Goal: Information Seeking & Learning: Understand process/instructions

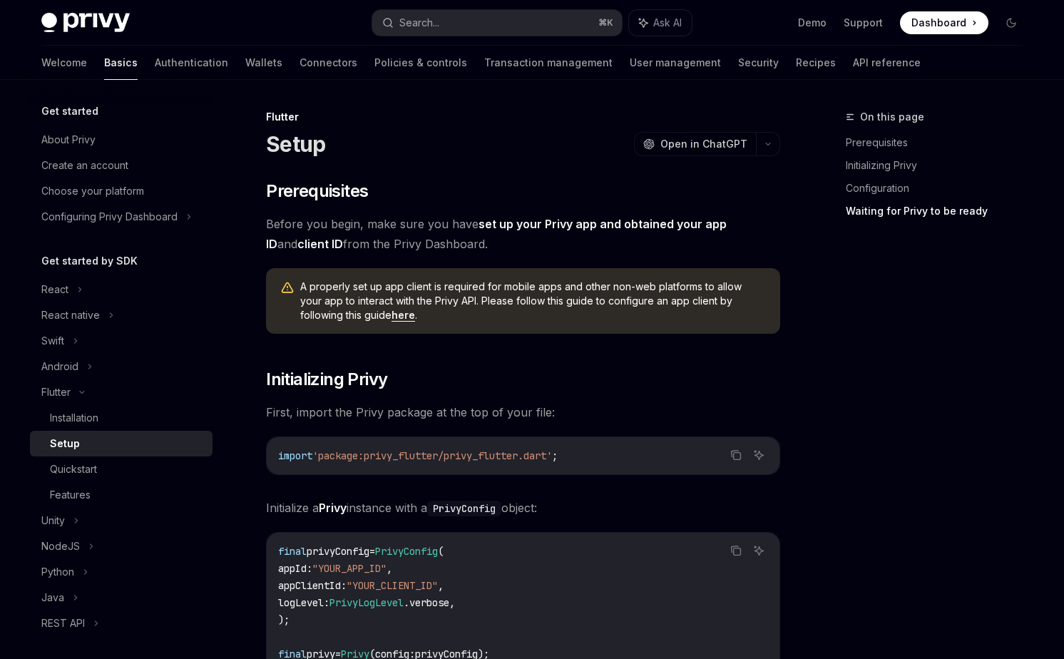
scroll to position [1547, 0]
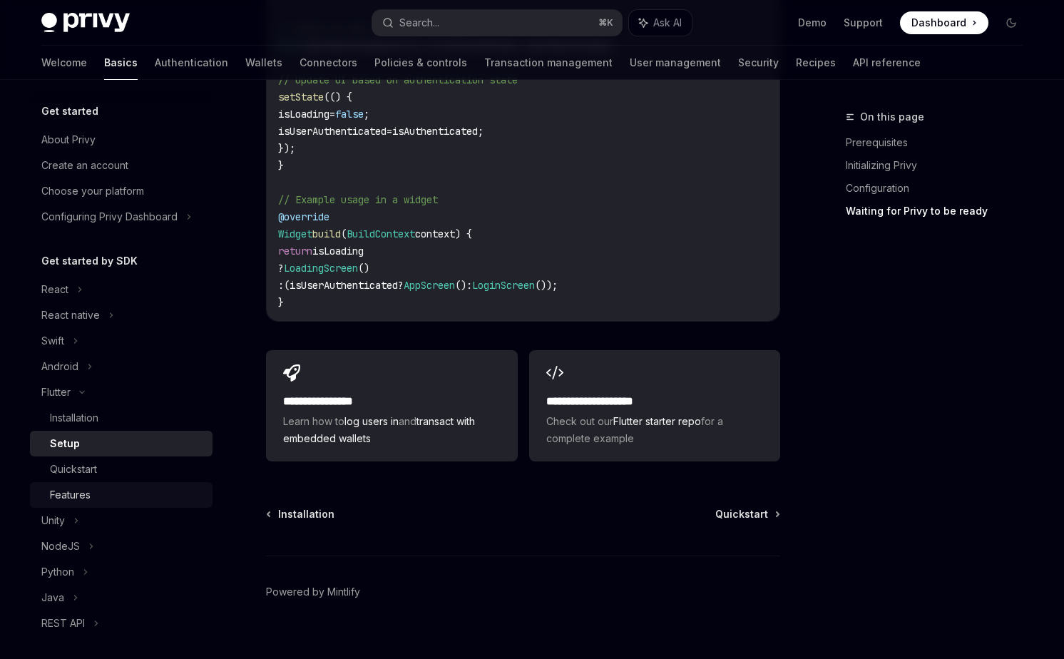
click at [121, 489] on div "Features" at bounding box center [127, 494] width 154 height 17
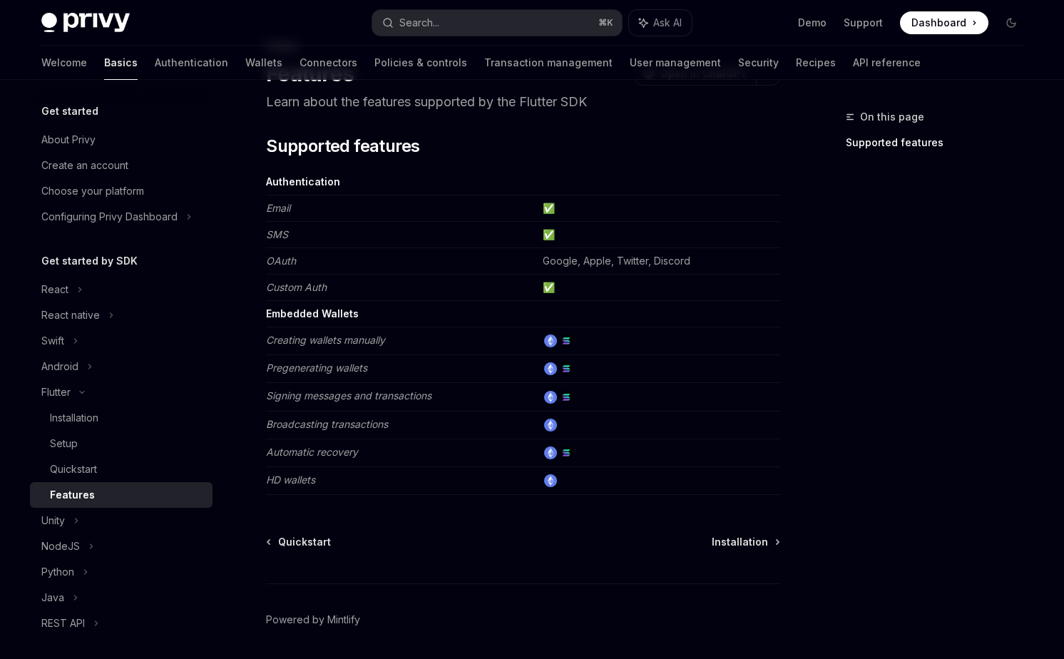
scroll to position [118, 0]
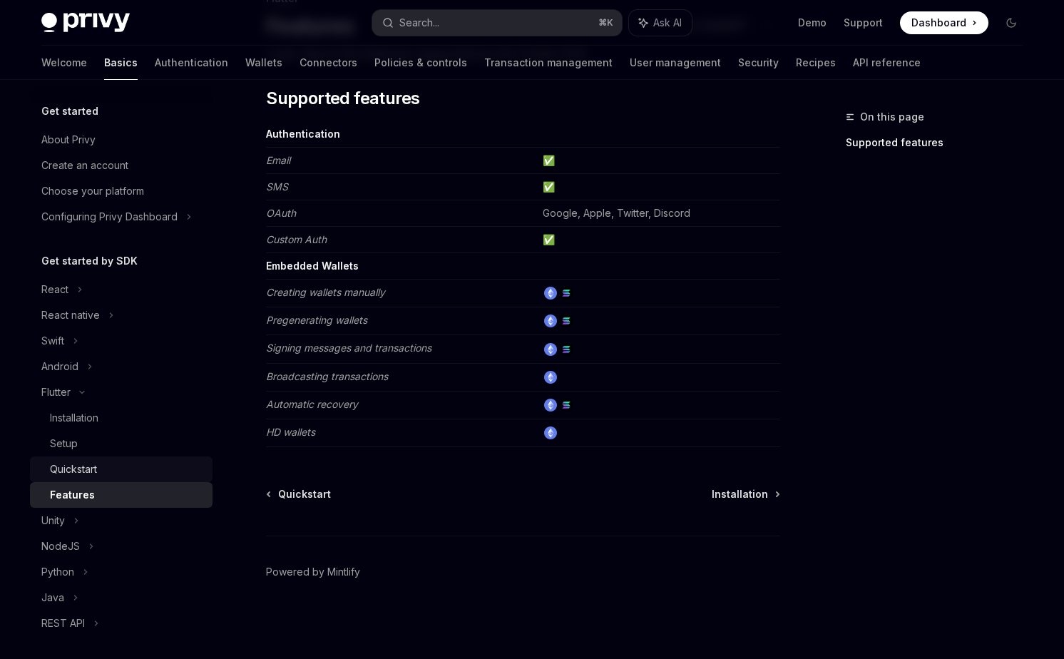
click at [148, 468] on div "Quickstart" at bounding box center [127, 469] width 154 height 17
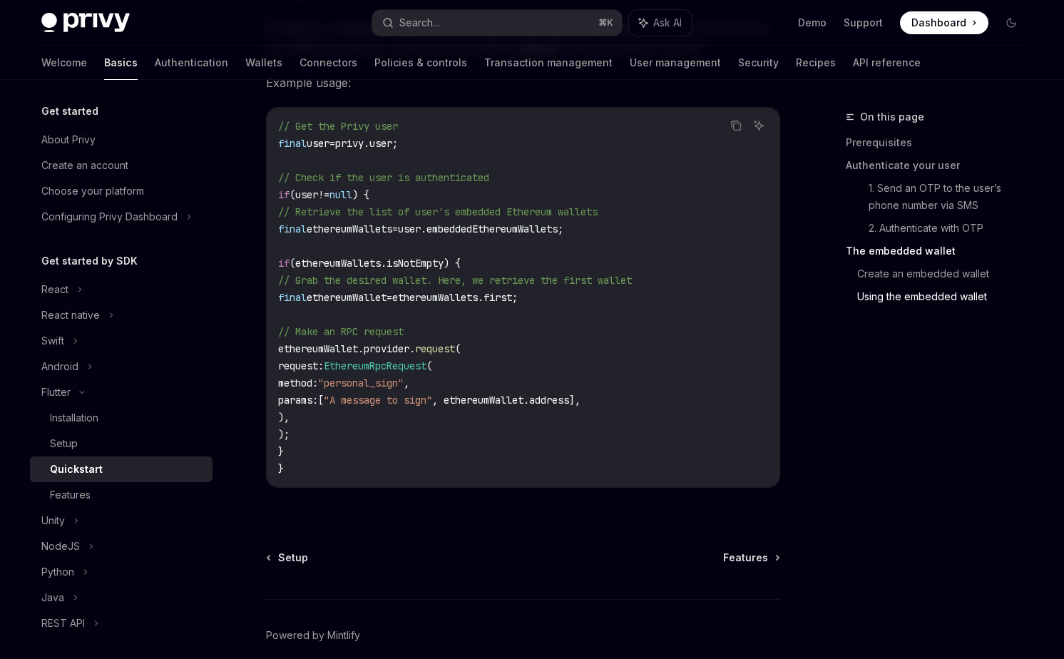
scroll to position [2696, 0]
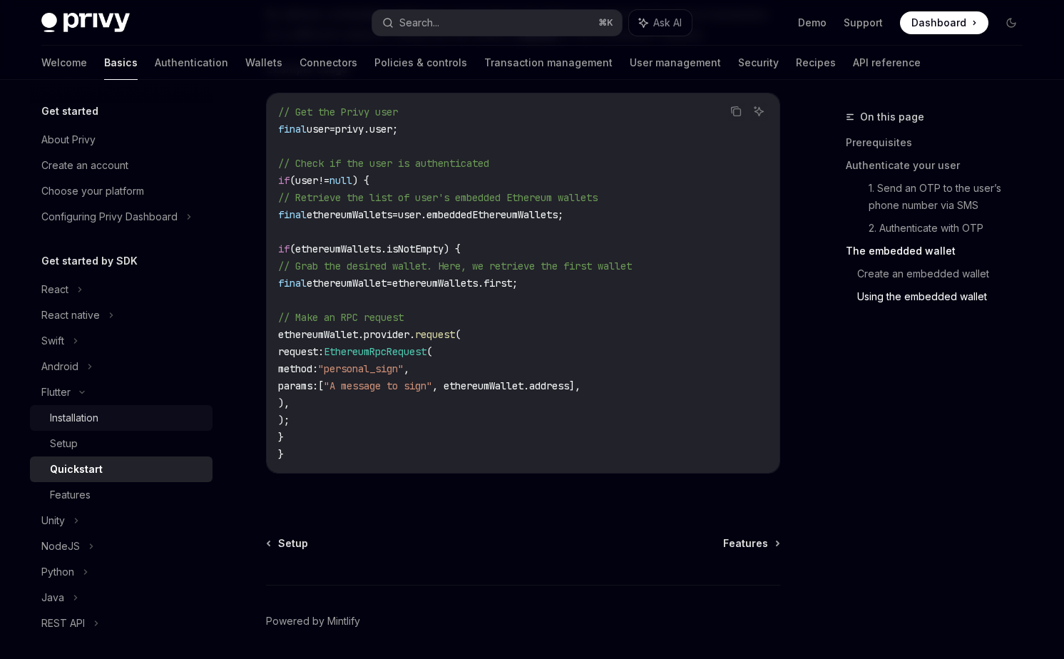
click at [139, 411] on div "Installation" at bounding box center [127, 417] width 154 height 17
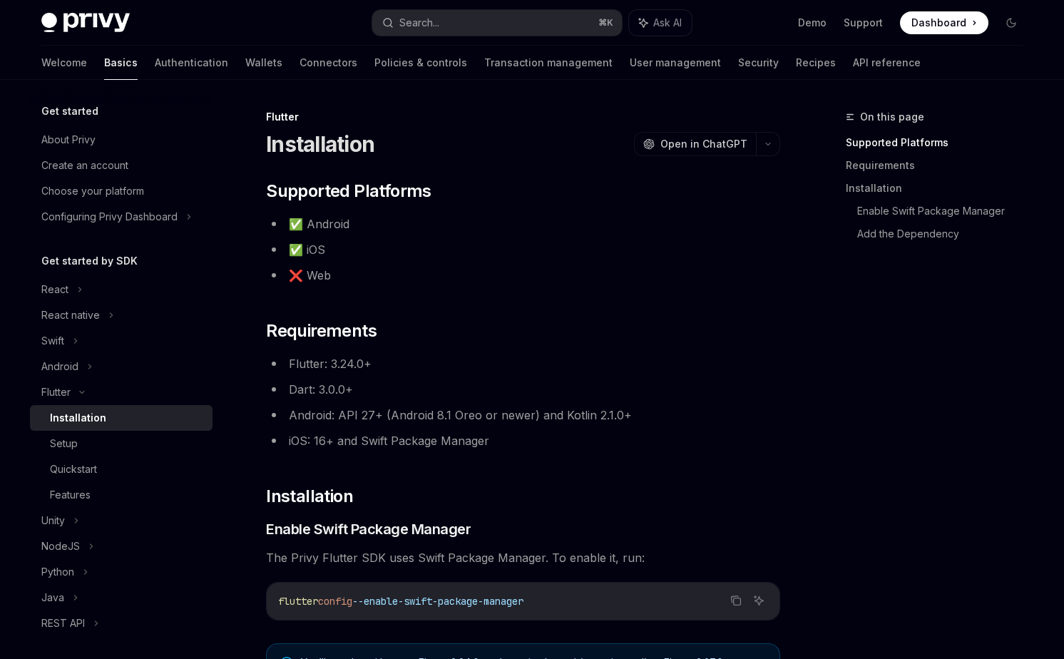
type textarea "*"
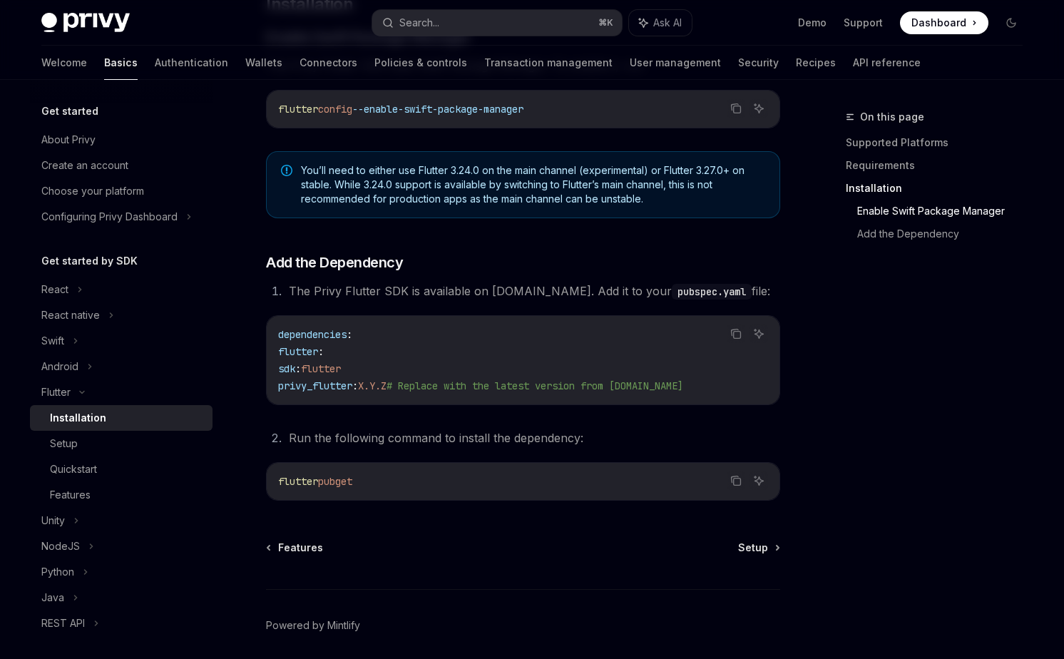
scroll to position [546, 0]
